Goal: Task Accomplishment & Management: Manage account settings

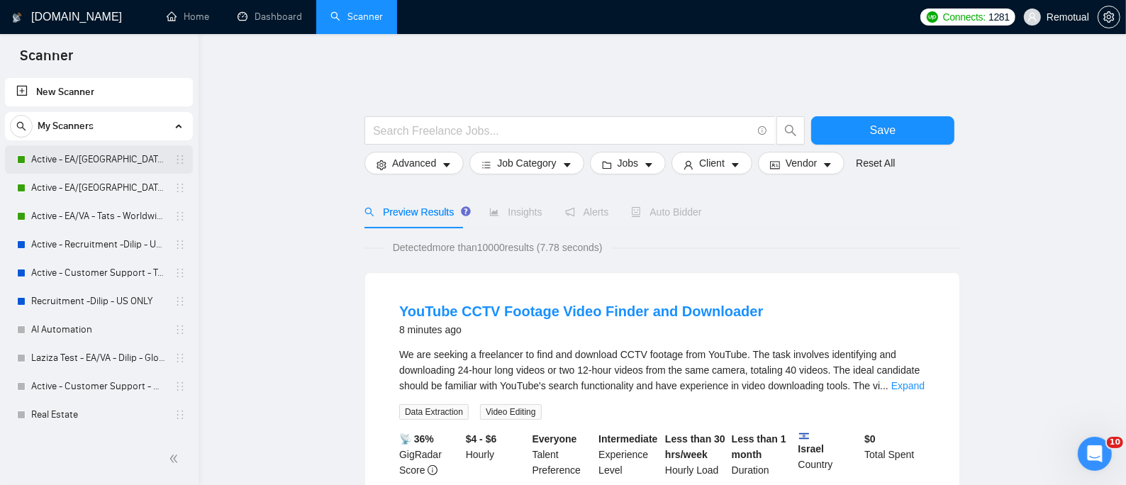
click at [141, 163] on link "Active - EA/[GEOGRAPHIC_DATA] - Dilip - U.S" at bounding box center [98, 159] width 135 height 28
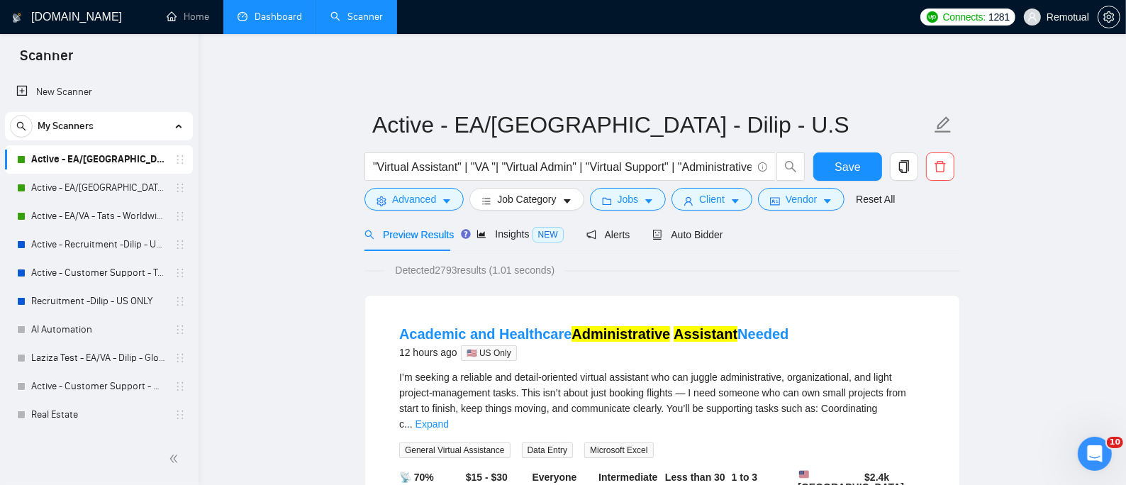
click at [267, 16] on link "Dashboard" at bounding box center [270, 17] width 65 height 12
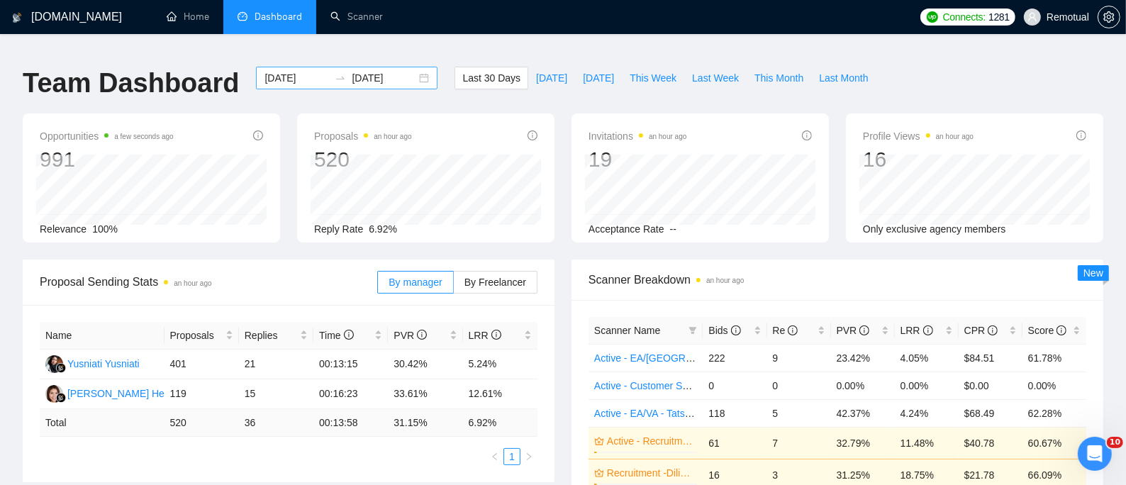
click at [299, 73] on input "[DATE]" at bounding box center [296, 78] width 65 height 16
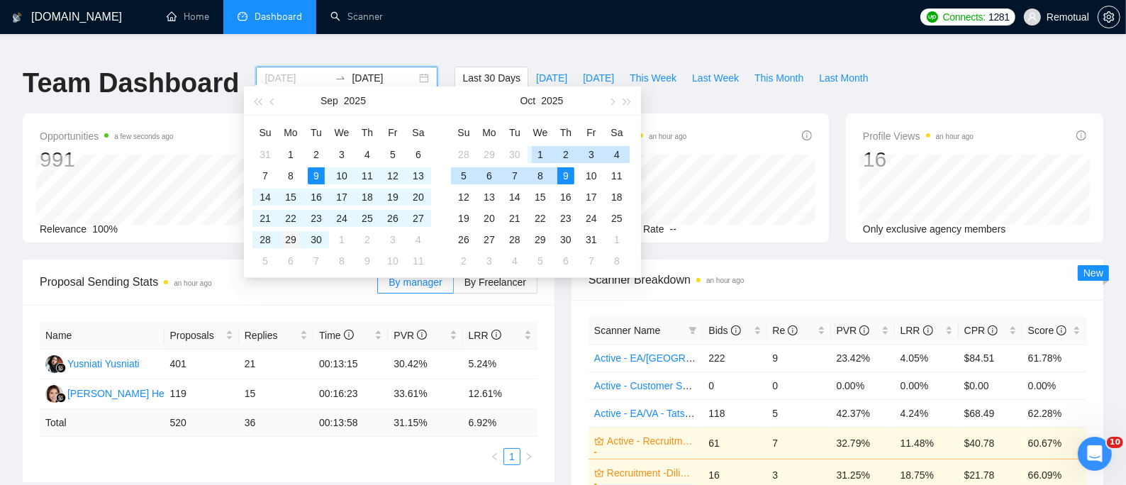
type input "[DATE]"
click at [287, 242] on div "29" at bounding box center [290, 239] width 17 height 17
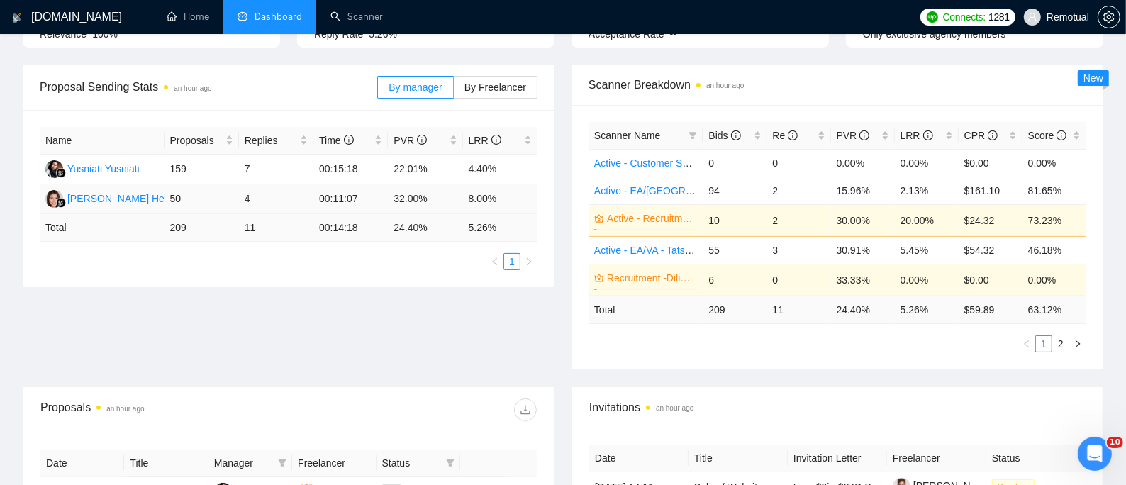
scroll to position [284, 0]
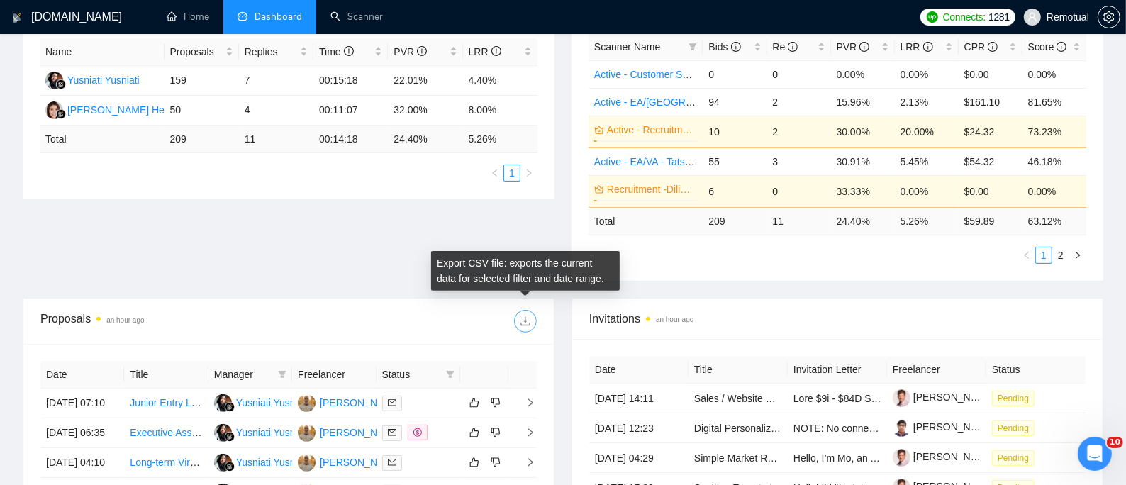
click at [525, 316] on icon "download" at bounding box center [525, 321] width 11 height 11
